Goal: Task Accomplishment & Management: Complete application form

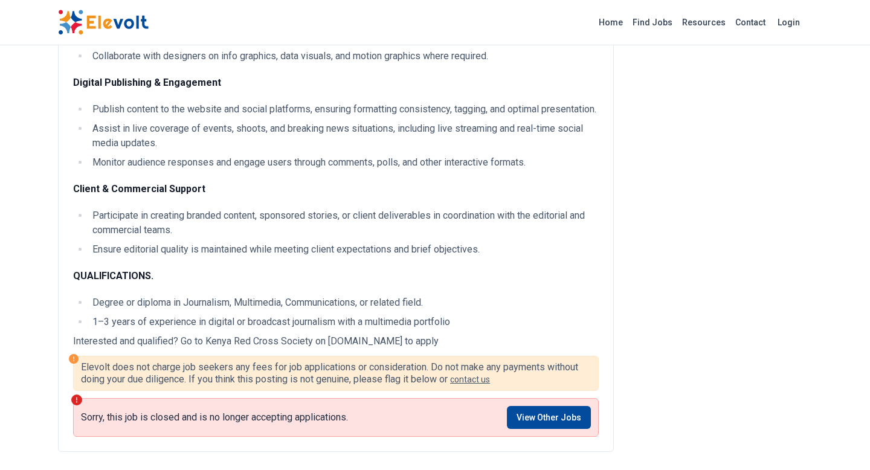
scroll to position [353, 0]
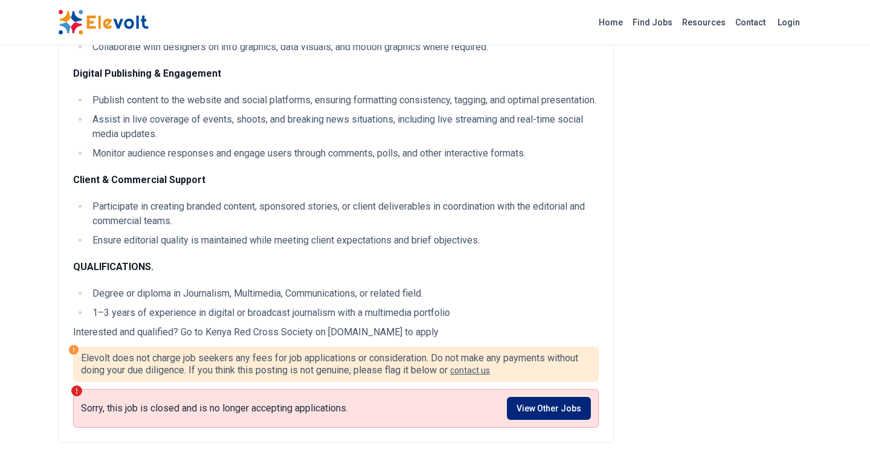
click at [535, 420] on link "View Other Jobs" at bounding box center [549, 408] width 84 height 23
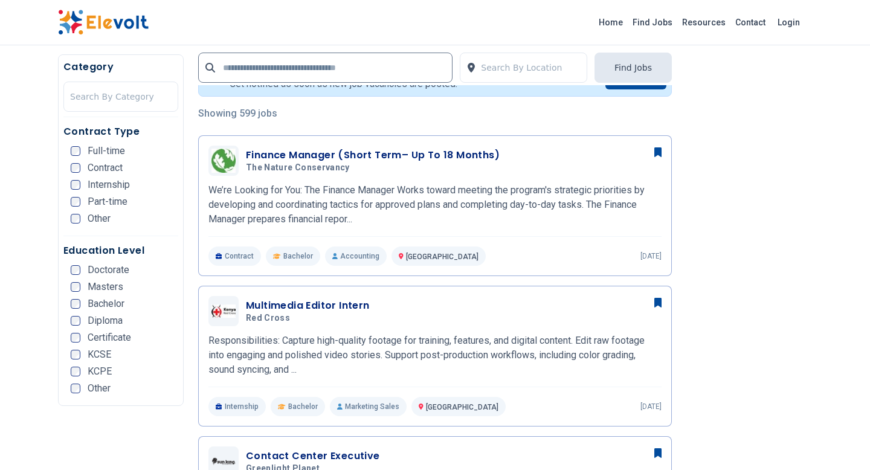
scroll to position [263, 0]
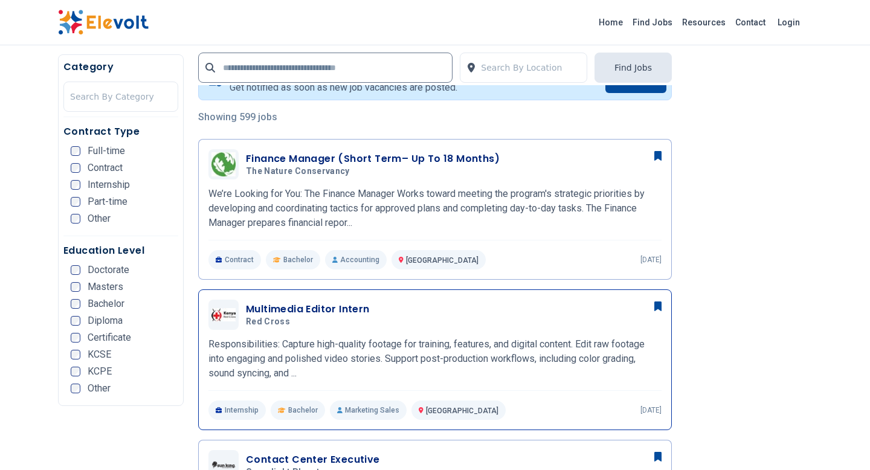
click at [309, 306] on h3 "Multimedia Editor Intern" at bounding box center [308, 309] width 124 height 15
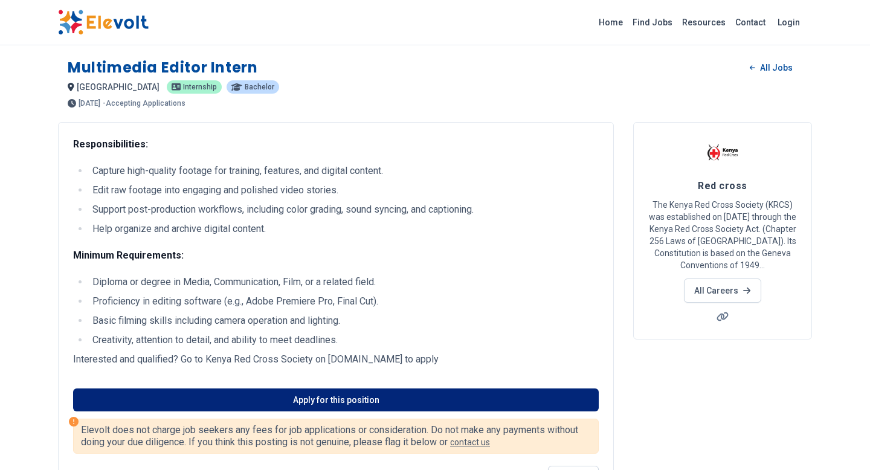
click at [332, 398] on link "Apply for this position" at bounding box center [336, 400] width 526 height 23
